Goal: Find specific page/section: Find specific page/section

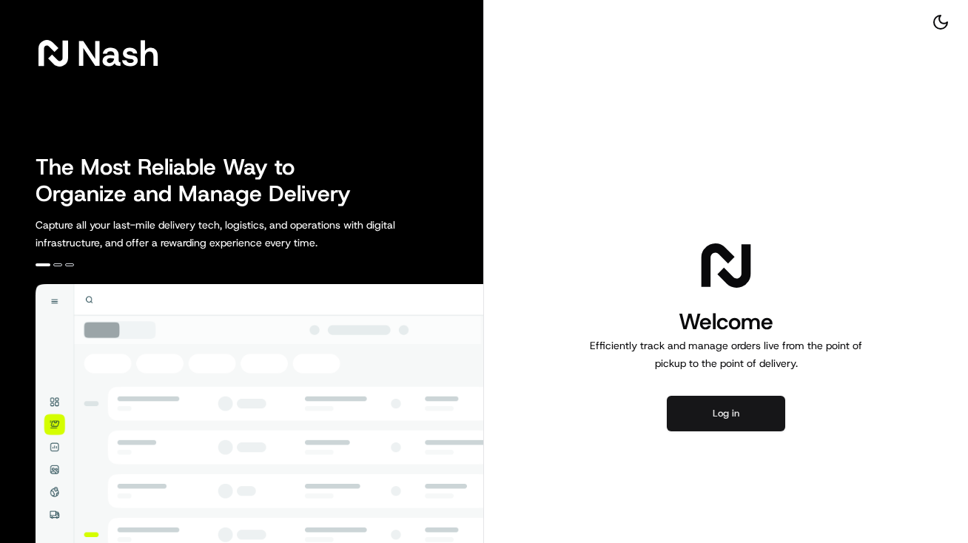
click at [732, 426] on button "Log in" at bounding box center [726, 414] width 118 height 36
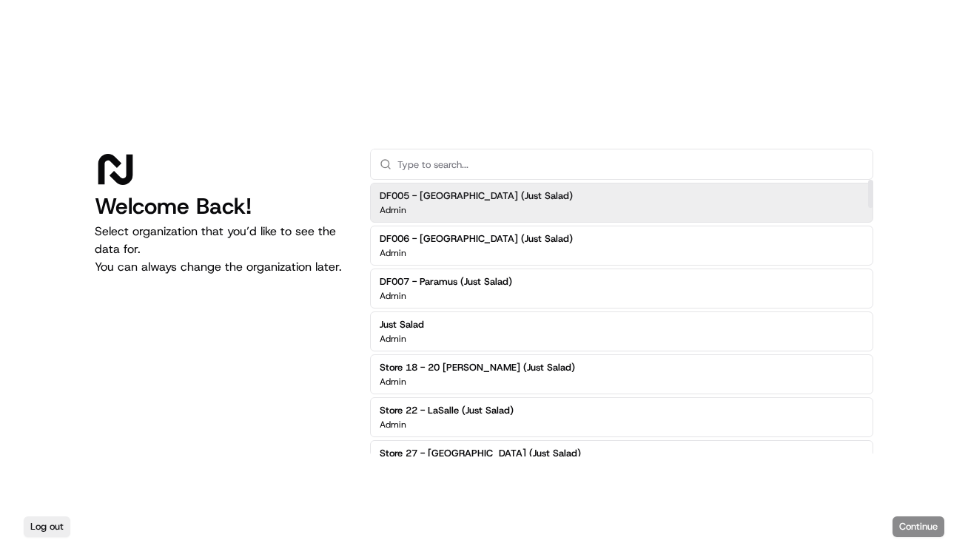
click at [677, 160] on input "text" at bounding box center [630, 165] width 466 height 30
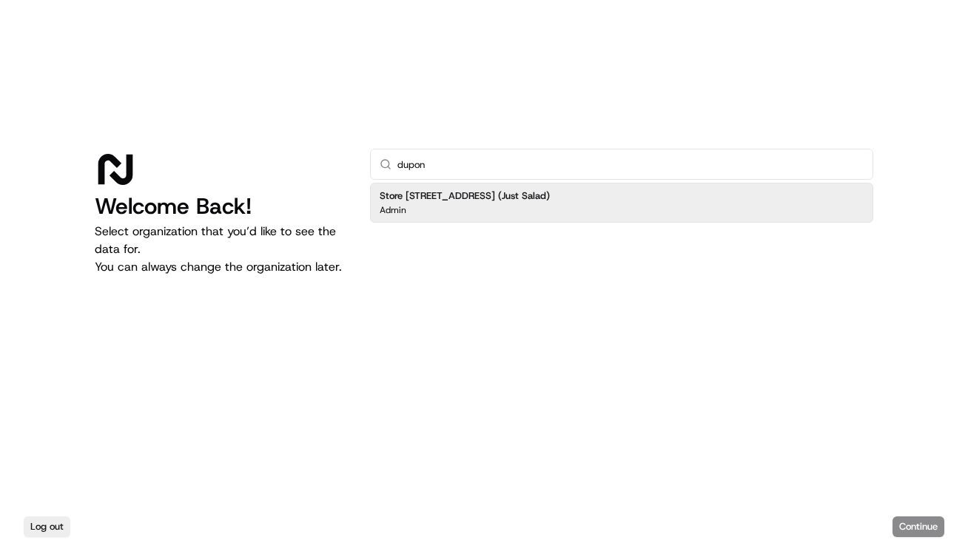
type input "dupon"
drag, startPoint x: 748, startPoint y: 199, endPoint x: 773, endPoint y: 221, distance: 33.1
click at [748, 199] on div "Store [STREET_ADDRESS] (Just Salad) Admin" at bounding box center [621, 203] width 503 height 40
click at [913, 525] on button "Continue" at bounding box center [919, 527] width 52 height 21
